Goal: Find specific page/section: Find specific page/section

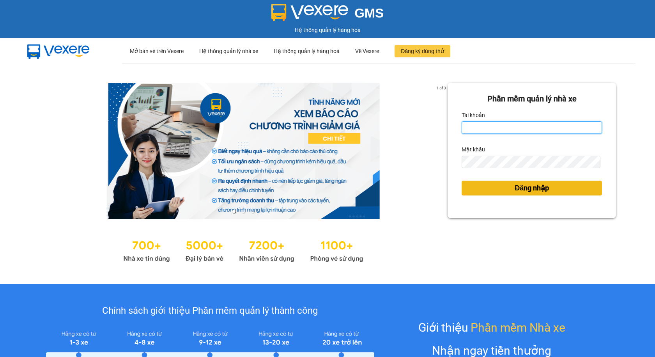
type input "thuyntt_kt.saoviet"
click at [491, 190] on button "Đăng nhập" at bounding box center [532, 188] width 140 height 15
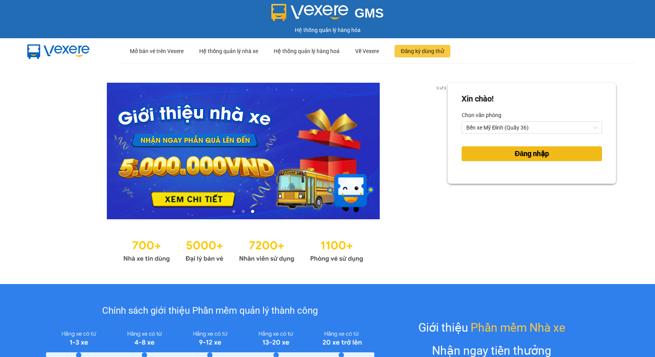
click at [540, 154] on span "Đăng nhập" at bounding box center [532, 153] width 34 height 11
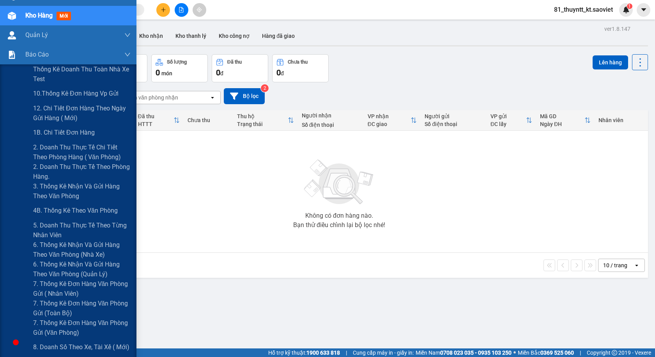
scroll to position [78, 0]
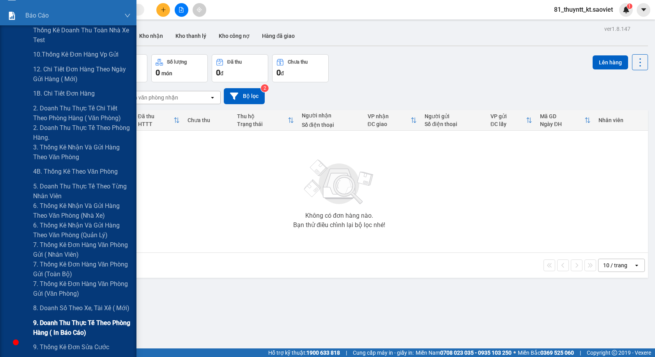
click at [53, 327] on span "9. Doanh thu thực tế theo phòng hàng ( in báo cáo)" at bounding box center [82, 328] width 98 height 20
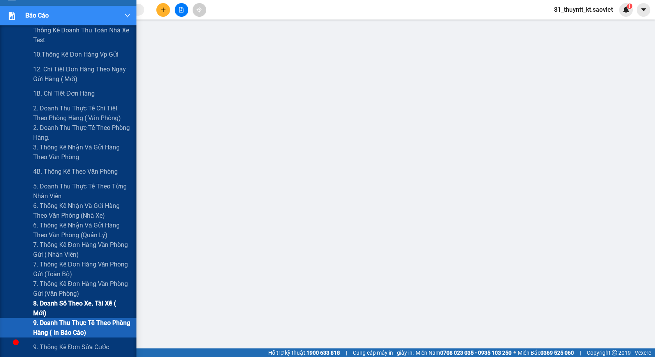
click at [44, 307] on span "8. Doanh số theo xe, tài xế ( mới)" at bounding box center [82, 308] width 98 height 20
